Goal: Task Accomplishment & Management: Manage account settings

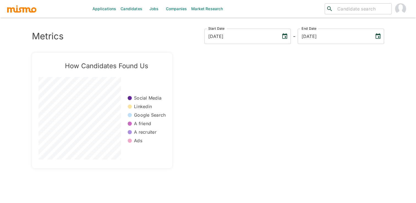
click at [152, 4] on link "Jobs" at bounding box center [154, 9] width 19 height 18
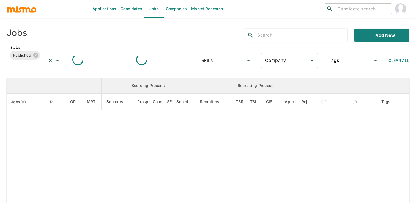
click at [57, 61] on icon "Open" at bounding box center [57, 60] width 3 height 1
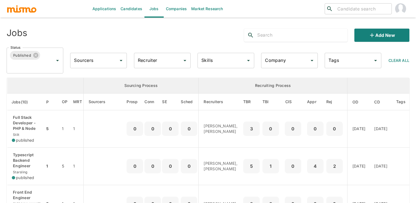
click at [44, 80] on th "enhanced table" at bounding box center [45, 86] width 77 height 16
click at [58, 64] on div "Published Status" at bounding box center [35, 61] width 57 height 26
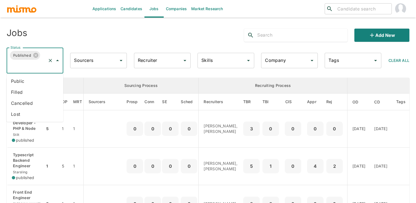
click at [58, 63] on icon "Close" at bounding box center [57, 60] width 7 height 7
click at [58, 63] on icon "Open" at bounding box center [57, 60] width 7 height 7
click at [57, 80] on li "Public" at bounding box center [35, 81] width 57 height 11
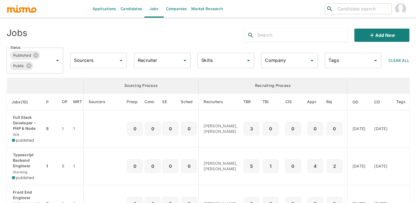
click at [286, 35] on input "text" at bounding box center [302, 35] width 90 height 9
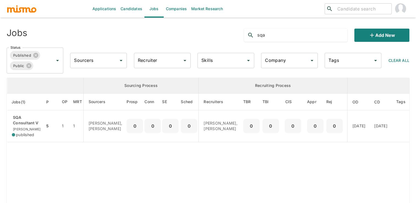
type input "sqa"
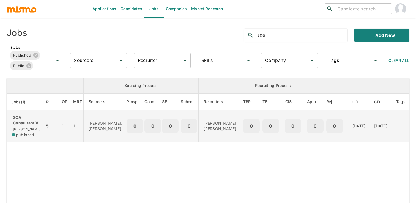
click at [65, 130] on td "1" at bounding box center [65, 126] width 15 height 32
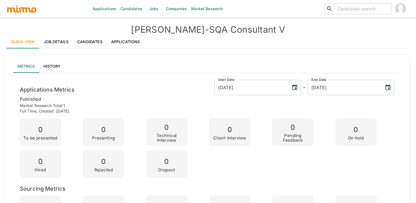
click at [288, 29] on h4 "[PERSON_NAME] - SQA Consultant V" at bounding box center [208, 29] width 403 height 11
click at [49, 39] on link "Job Details" at bounding box center [56, 41] width 34 height 13
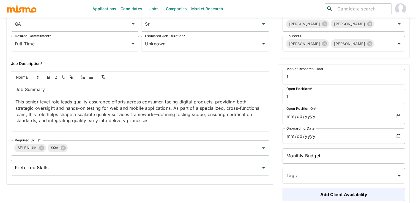
scroll to position [93, 0]
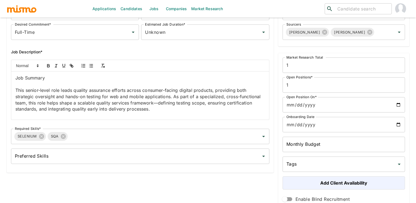
click at [138, 100] on p "This senior-level role leads quality assurance efforts across consumer-facing d…" at bounding box center [140, 99] width 250 height 25
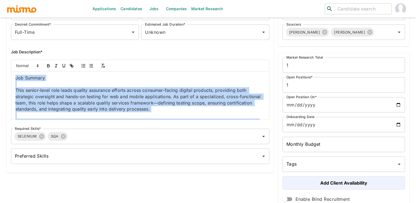
copy div "Lor Ipsumdo Sita consec-adipi elit seddo eiusmod temporinc utlabor etdolo magna…"
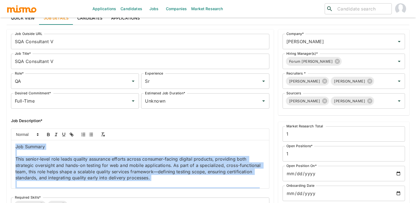
scroll to position [0, 0]
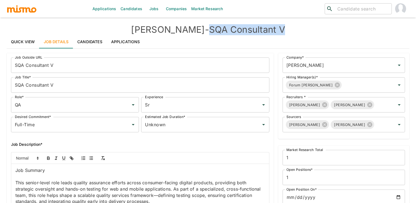
drag, startPoint x: 189, startPoint y: 31, endPoint x: 277, endPoint y: 28, distance: 88.1
click at [277, 28] on h4 "[PERSON_NAME] - SQA Consultant V" at bounding box center [208, 29] width 403 height 11
copy h4 "SQA Consultant V"
click at [21, 45] on link "Quick View" at bounding box center [23, 41] width 33 height 13
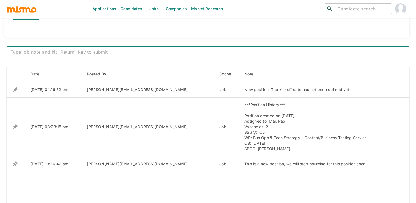
scroll to position [38, 0]
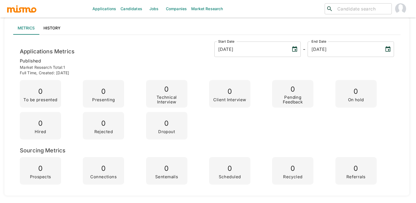
drag, startPoint x: 80, startPoint y: 45, endPoint x: 78, endPoint y: 61, distance: 15.8
click at [78, 61] on p "published" at bounding box center [207, 61] width 374 height 8
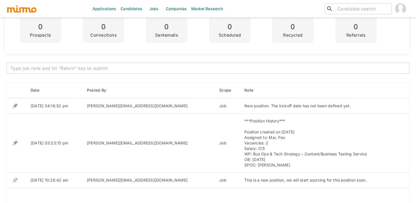
scroll to position [206, 0]
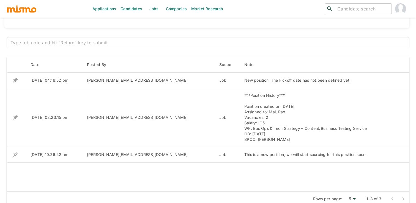
click at [75, 42] on textarea at bounding box center [207, 43] width 395 height 6
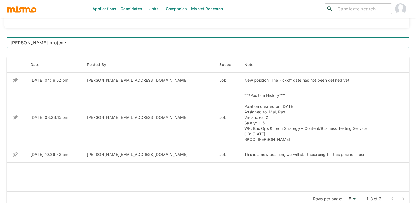
paste textarea "[URL][DOMAIN_NAME]"
type textarea "[PERSON_NAME] project: [URL][DOMAIN_NAME]"
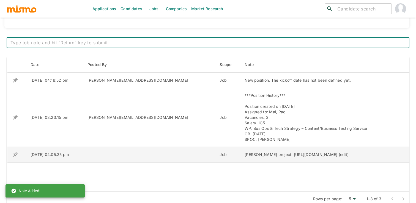
click at [15, 84] on icon "enhanced table" at bounding box center [15, 80] width 7 height 7
